Goal: Complete application form: Complete application form

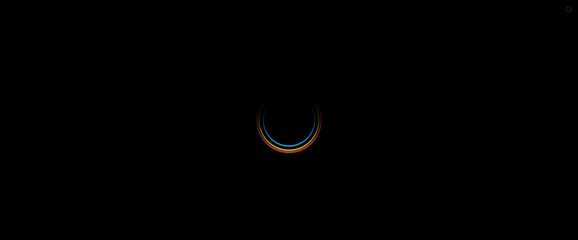
click at [561, 123] on button "Close survey" at bounding box center [565, 132] width 18 height 18
select select
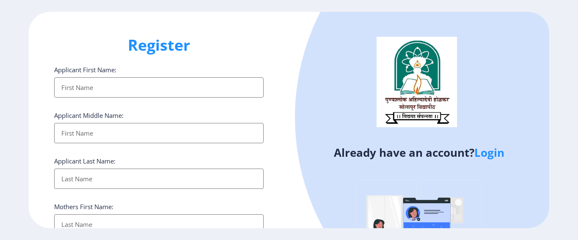
click at [486, 151] on link "Login" at bounding box center [489, 152] width 30 height 15
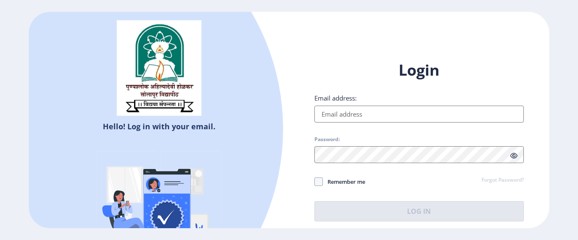
click at [350, 123] on div "Login Email address: Password: Remember me Forgot Password? Log In" at bounding box center [418, 141] width 209 height 162
click at [346, 109] on input "Email address:" at bounding box center [418, 114] width 209 height 17
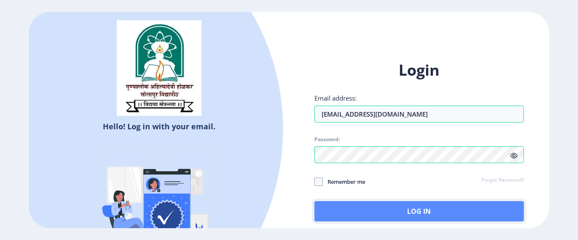
click at [374, 216] on button "Log In" at bounding box center [418, 211] width 209 height 20
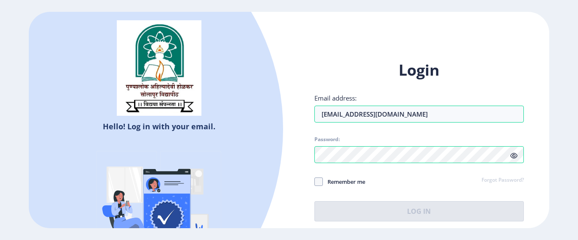
click at [511, 154] on icon at bounding box center [513, 156] width 7 height 6
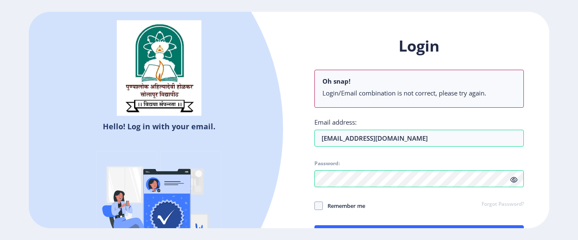
click at [440, 98] on ul "Login/Email combination is not correct, please try again." at bounding box center [418, 95] width 193 height 12
click at [332, 135] on input "sapnaghogare2@gmail.com" at bounding box center [418, 138] width 209 height 17
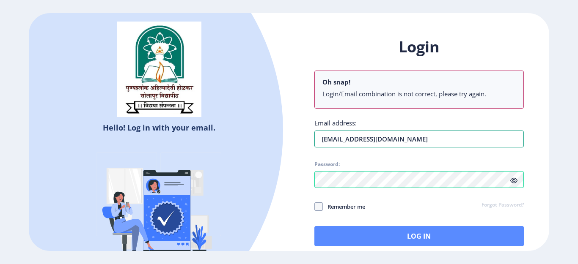
type input "[EMAIL_ADDRESS][DOMAIN_NAME]"
click at [432, 235] on button "Log In" at bounding box center [418, 236] width 209 height 20
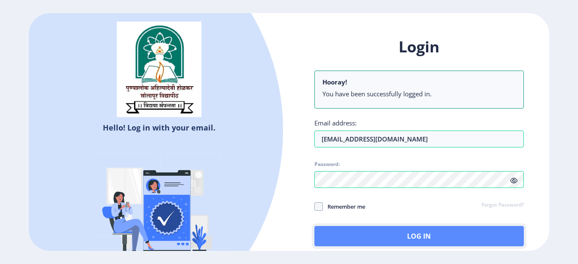
click at [426, 233] on button "Log In" at bounding box center [418, 236] width 209 height 20
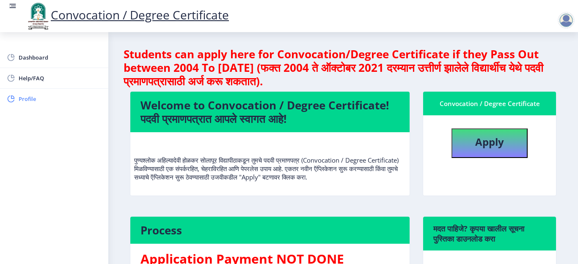
click at [55, 99] on span "Profile" at bounding box center [60, 99] width 83 height 10
select select
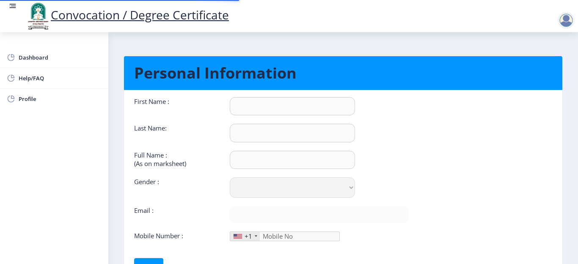
type input "[PERSON_NAME]"
type input "ghadge"
type input "[PERSON_NAME] [PERSON_NAME]"
select select "[DEMOGRAPHIC_DATA]"
type input "[EMAIL_ADDRESS][DOMAIN_NAME]"
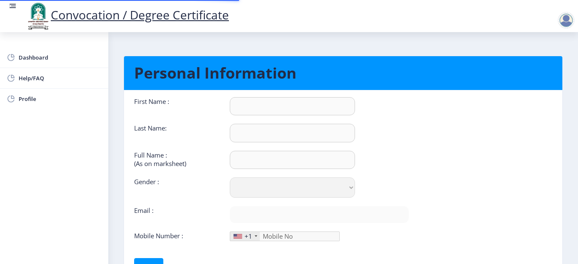
type input "8552896833"
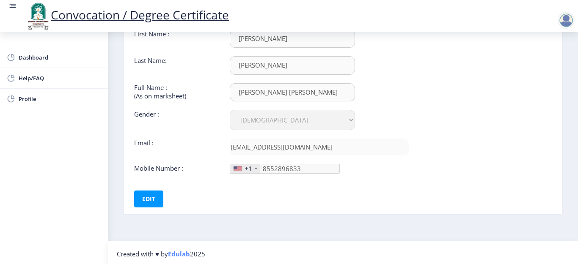
scroll to position [70, 0]
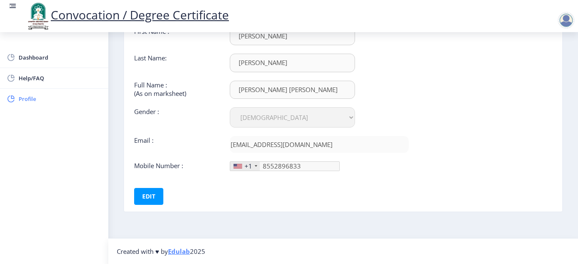
click at [52, 103] on span "Profile" at bounding box center [60, 99] width 83 height 10
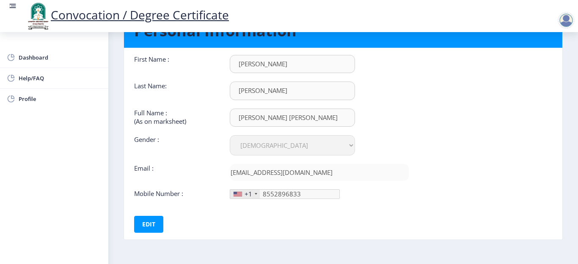
scroll to position [0, 0]
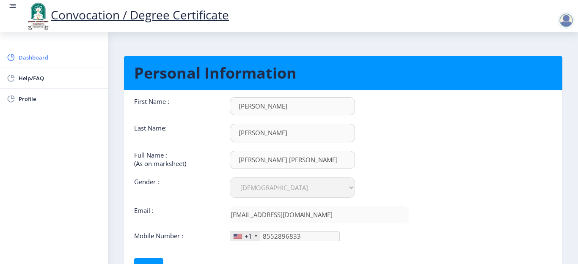
click at [51, 52] on link "Dashboard" at bounding box center [54, 57] width 108 height 20
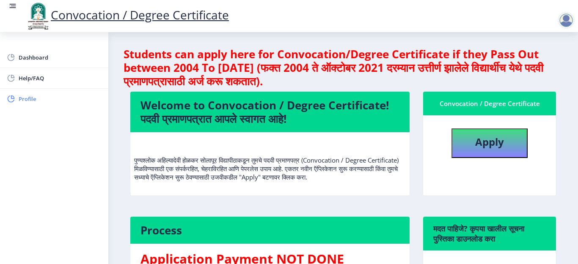
click at [37, 101] on span "Profile" at bounding box center [60, 99] width 83 height 10
select select
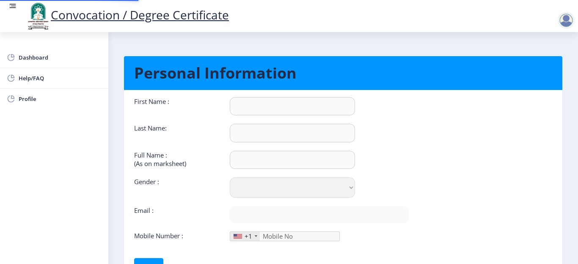
type input "[PERSON_NAME]"
type input "ghadge"
type input "[PERSON_NAME] [PERSON_NAME]"
select select "[DEMOGRAPHIC_DATA]"
type input "[EMAIL_ADDRESS][DOMAIN_NAME]"
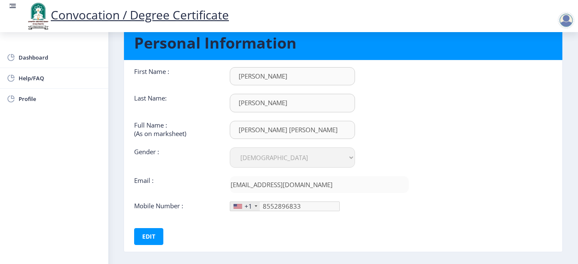
scroll to position [70, 0]
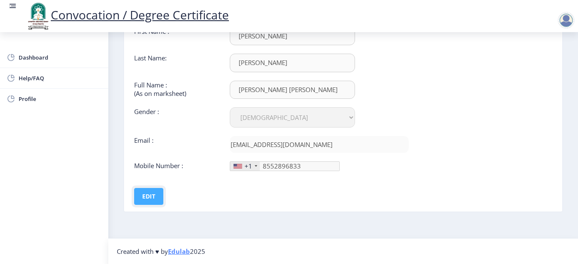
click at [148, 198] on button "Edit" at bounding box center [148, 196] width 29 height 17
click at [161, 199] on button "Save" at bounding box center [154, 196] width 31 height 17
click at [151, 199] on button "Save" at bounding box center [154, 196] width 31 height 17
click at [155, 197] on button "Save" at bounding box center [154, 196] width 31 height 17
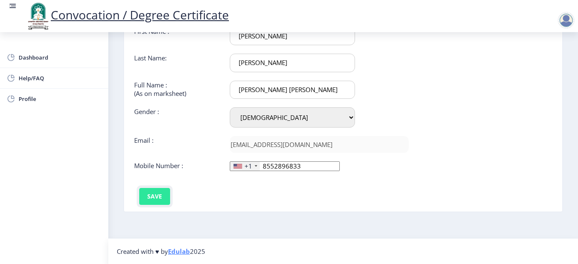
click at [155, 197] on button "Save" at bounding box center [154, 196] width 31 height 17
click at [307, 167] on input "8552896833" at bounding box center [285, 167] width 110 height 10
type input "8552896833"
click at [148, 195] on button "Save" at bounding box center [154, 196] width 31 height 17
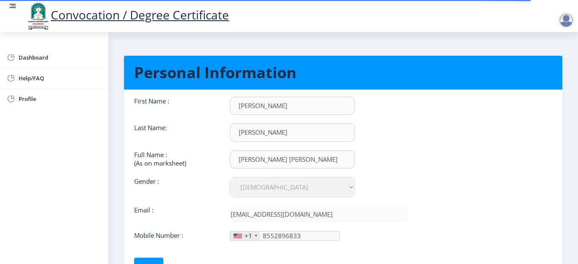
scroll to position [0, 0]
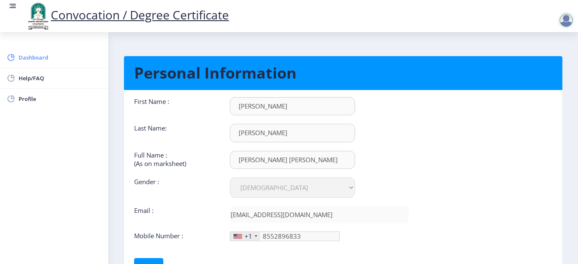
click at [60, 55] on span "Dashboard" at bounding box center [60, 57] width 83 height 10
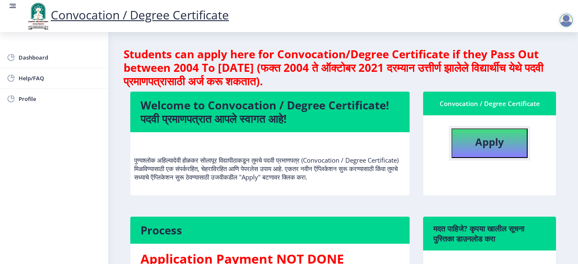
click at [475, 140] on b "Apply" at bounding box center [489, 142] width 29 height 14
select select
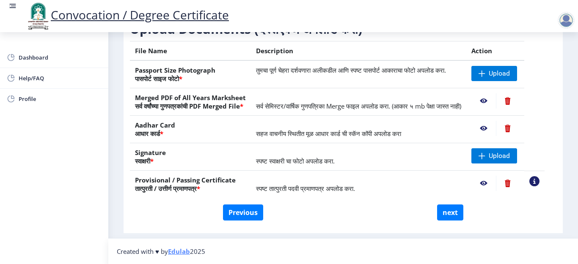
scroll to position [120, 0]
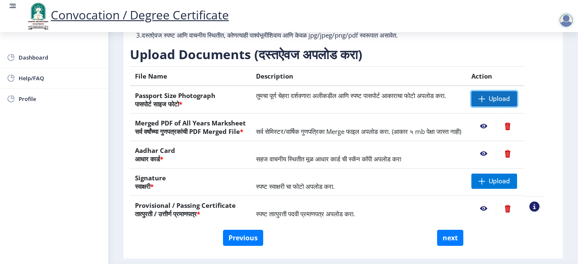
click at [497, 107] on span "Upload" at bounding box center [494, 98] width 46 height 15
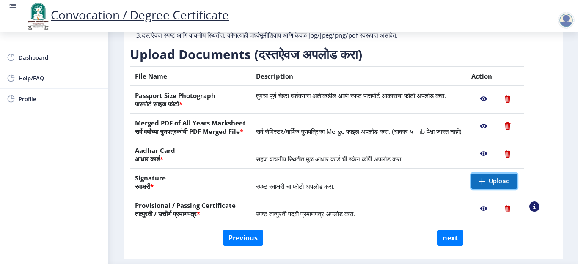
click at [498, 186] on span "Upload" at bounding box center [498, 181] width 21 height 8
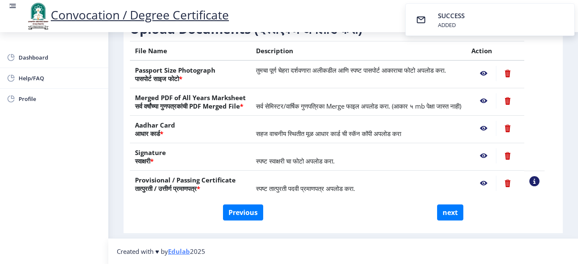
scroll to position [163, 0]
click at [452, 216] on button "next" at bounding box center [450, 213] width 26 height 16
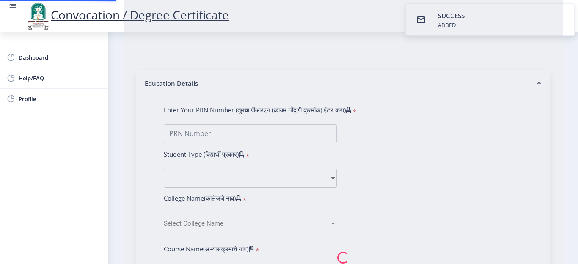
select select
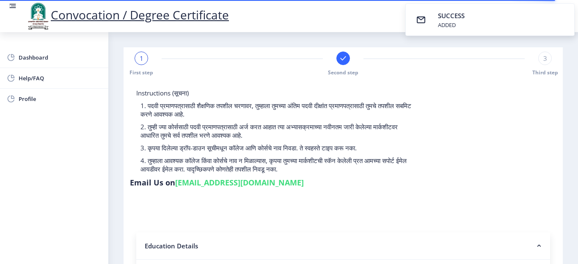
select select
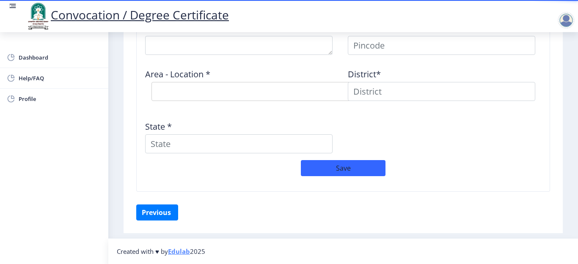
scroll to position [579, 0]
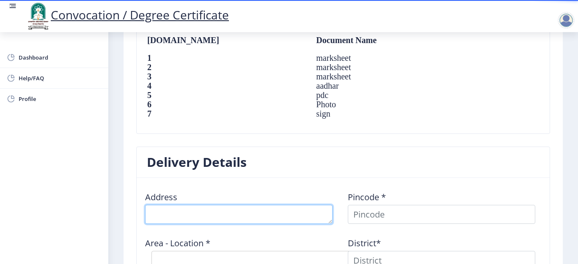
click at [173, 216] on textarea at bounding box center [238, 214] width 187 height 19
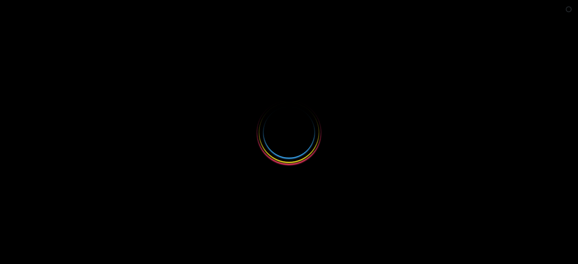
select select
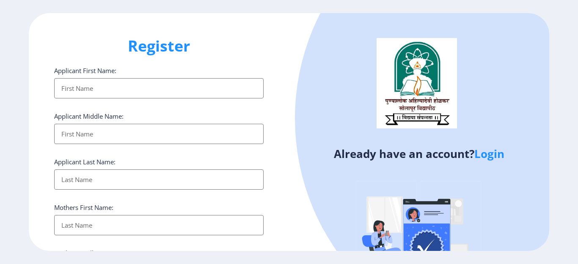
click at [487, 151] on link "Login" at bounding box center [489, 153] width 30 height 15
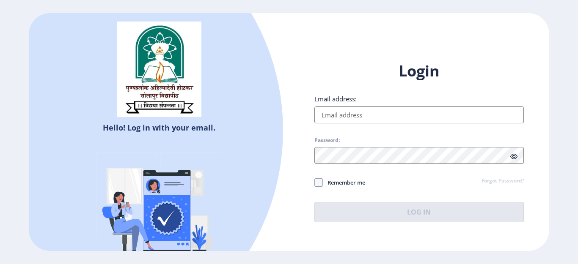
click at [413, 115] on input "Email address:" at bounding box center [418, 115] width 209 height 17
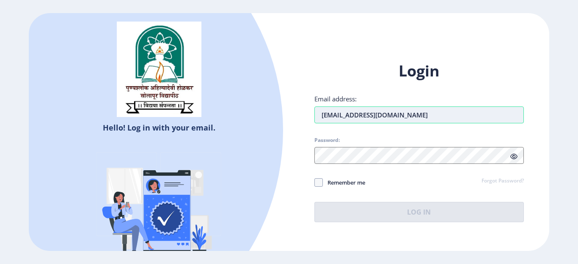
type input "[EMAIL_ADDRESS][DOMAIN_NAME]"
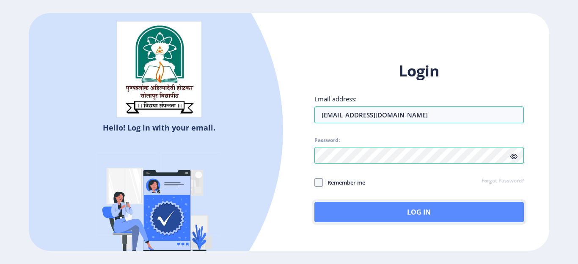
click at [423, 216] on button "Log In" at bounding box center [418, 212] width 209 height 20
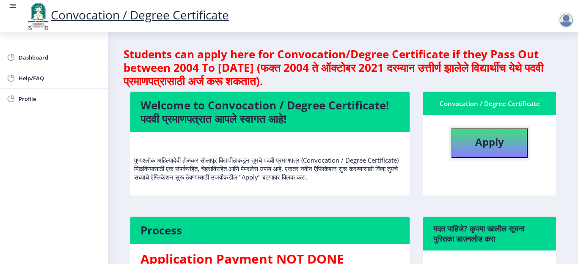
click at [493, 144] on b "Apply" at bounding box center [489, 142] width 29 height 14
select select
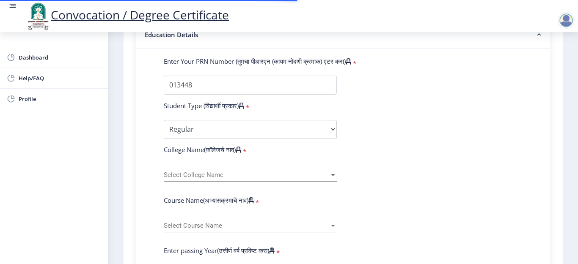
select select
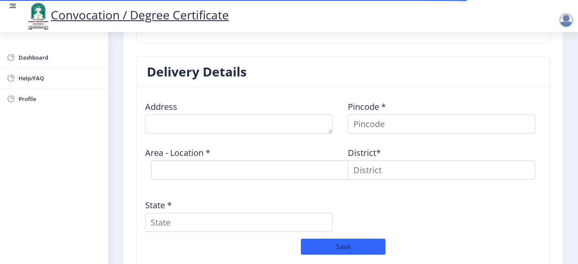
scroll to position [676, 0]
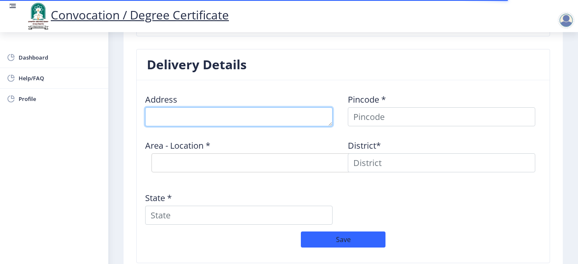
click at [162, 121] on textarea at bounding box center [238, 116] width 187 height 19
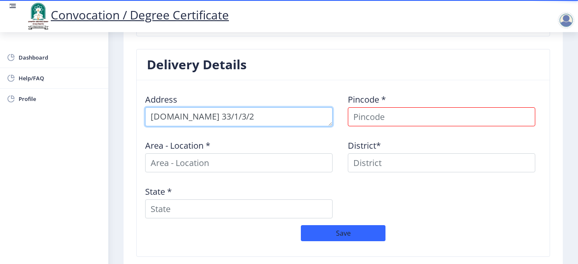
click at [221, 120] on textarea at bounding box center [238, 116] width 187 height 19
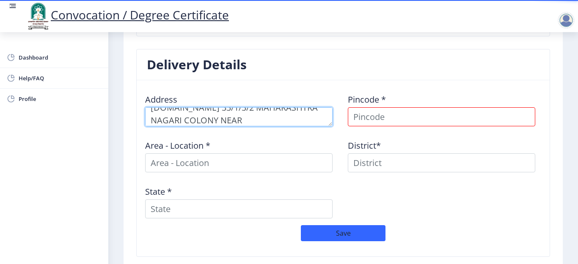
scroll to position [22, 0]
type textarea "[DOMAIN_NAME] 33/1/3/2 MAHARASHTRA NAGARI COLONY NEAR [GEOGRAPHIC_DATA] [GEOGRA…"
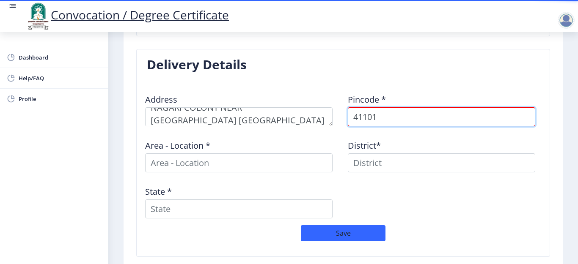
type input "411017"
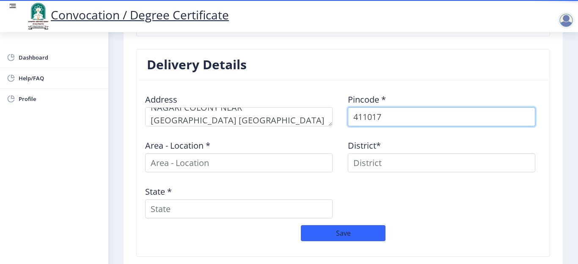
select select
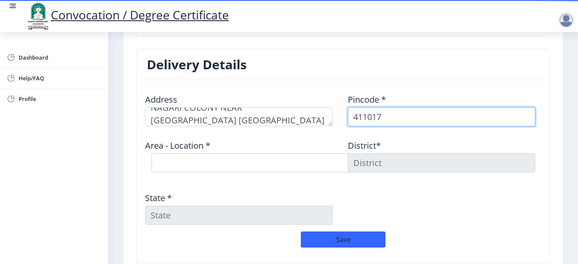
type input "411017"
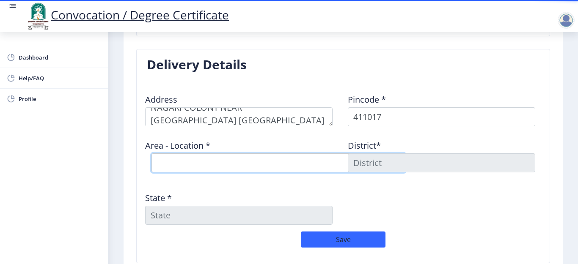
click at [292, 165] on select "Select Area Location [GEOGRAPHIC_DATA] [GEOGRAPHIC_DATA] S.O Pimpri Waghire S.O" at bounding box center [278, 162] width 254 height 19
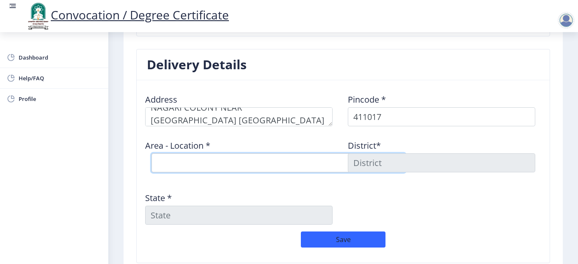
select select "1: Object"
click at [151, 153] on select "Select Area Location [GEOGRAPHIC_DATA] [GEOGRAPHIC_DATA] S.O Pimpri Waghire S.O" at bounding box center [278, 162] width 254 height 19
type input "Pune"
type input "[GEOGRAPHIC_DATA]"
click at [297, 168] on select "Select Area Location [GEOGRAPHIC_DATA] [GEOGRAPHIC_DATA] S.O Pimpri Waghire S.O" at bounding box center [278, 162] width 254 height 19
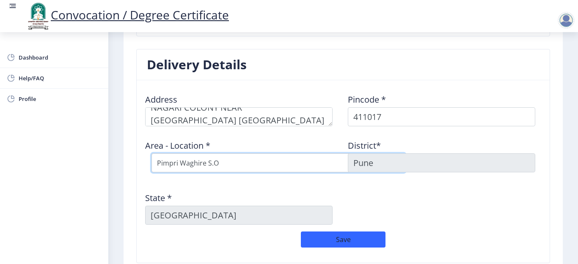
click at [151, 153] on select "Select Area Location [GEOGRAPHIC_DATA] [GEOGRAPHIC_DATA] S.O Pimpri Waghire S.O" at bounding box center [278, 162] width 254 height 19
click at [235, 162] on select "Select Area Location [GEOGRAPHIC_DATA] [GEOGRAPHIC_DATA] S.O Pimpri Waghire S.O" at bounding box center [278, 162] width 254 height 19
select select "2: Object"
click at [151, 153] on select "Select Area Location [GEOGRAPHIC_DATA] [GEOGRAPHIC_DATA] S.O Pimpri Waghire S.O" at bounding box center [278, 162] width 254 height 19
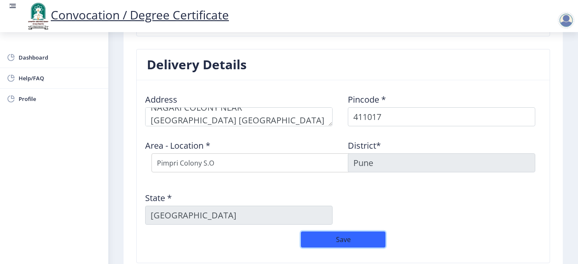
click at [356, 246] on button "Save" at bounding box center [343, 240] width 85 height 16
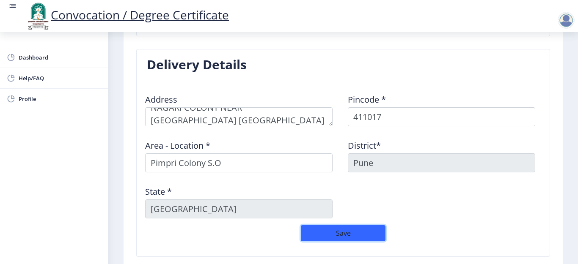
click at [335, 230] on button "Save" at bounding box center [343, 233] width 85 height 16
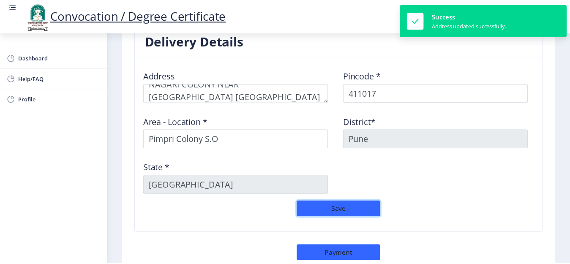
scroll to position [766, 0]
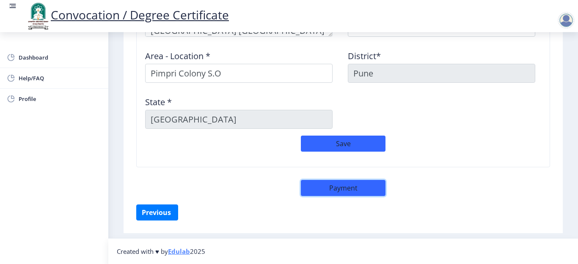
click at [339, 187] on button "Payment" at bounding box center [343, 188] width 85 height 16
select select "sealed"
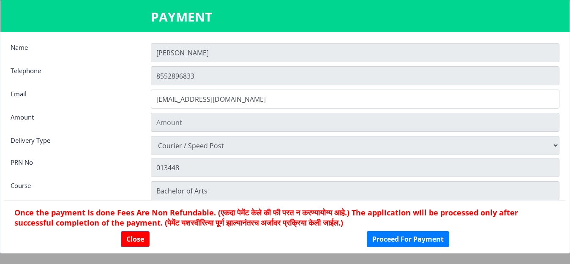
type input "1885"
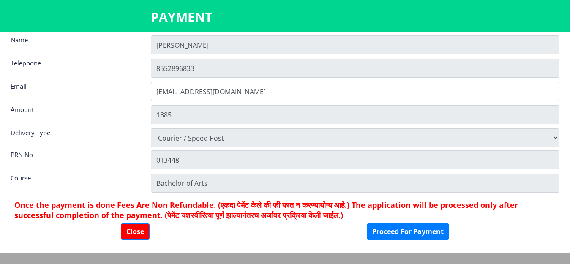
scroll to position [12, 0]
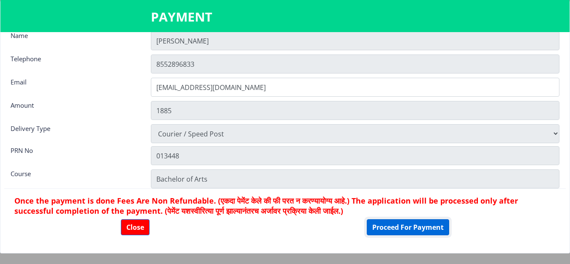
click at [404, 230] on button "Proceed For Payment" at bounding box center [408, 227] width 82 height 16
click at [412, 232] on button "Proceed For Payment" at bounding box center [408, 227] width 82 height 16
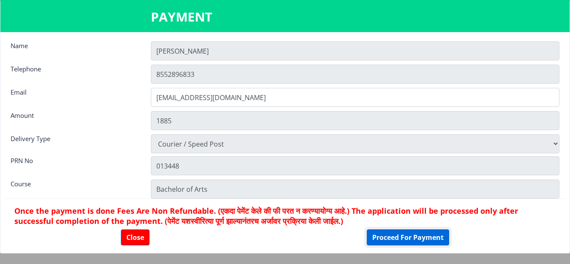
scroll to position [0, 0]
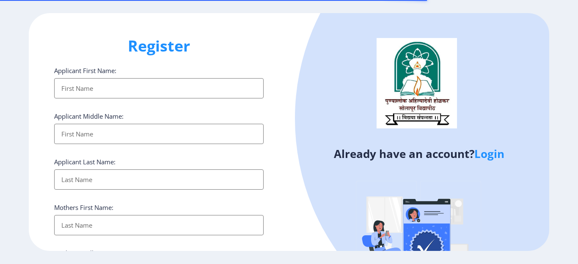
select select
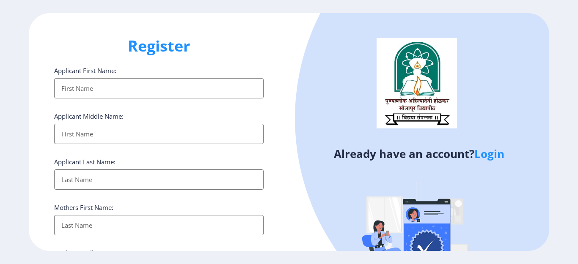
click at [485, 156] on link "Login" at bounding box center [489, 153] width 30 height 15
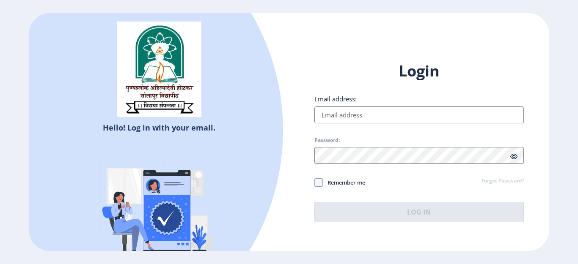
click at [350, 115] on input "Email address:" at bounding box center [418, 115] width 209 height 17
type input "[EMAIL_ADDRESS][DOMAIN_NAME]"
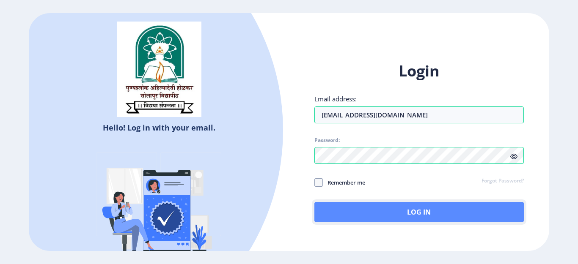
click at [381, 215] on button "Log In" at bounding box center [418, 212] width 209 height 20
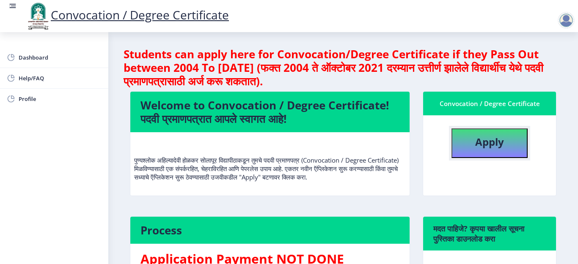
click at [483, 151] on button "Apply" at bounding box center [489, 144] width 76 height 30
select select
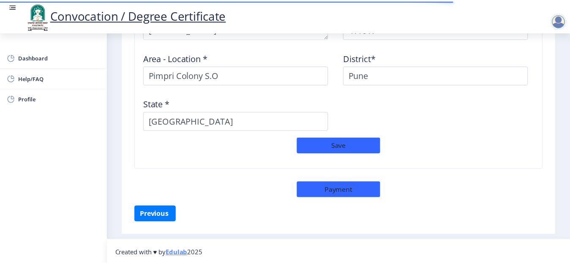
scroll to position [766, 0]
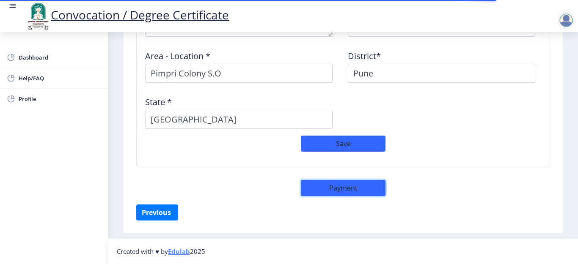
click at [339, 192] on button "Payment" at bounding box center [343, 188] width 85 height 16
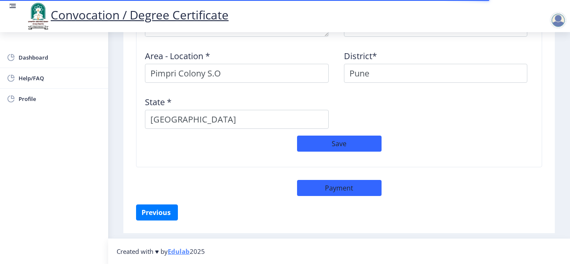
select select "sealed"
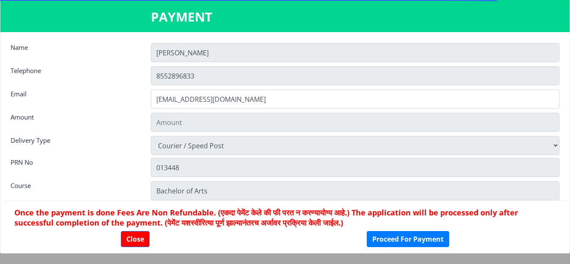
type input "1885"
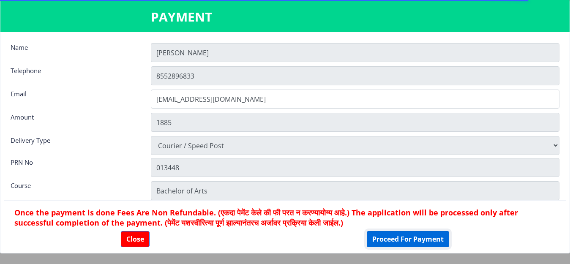
click at [419, 241] on button "Proceed For Payment" at bounding box center [408, 239] width 82 height 16
